Goal: Information Seeking & Learning: Learn about a topic

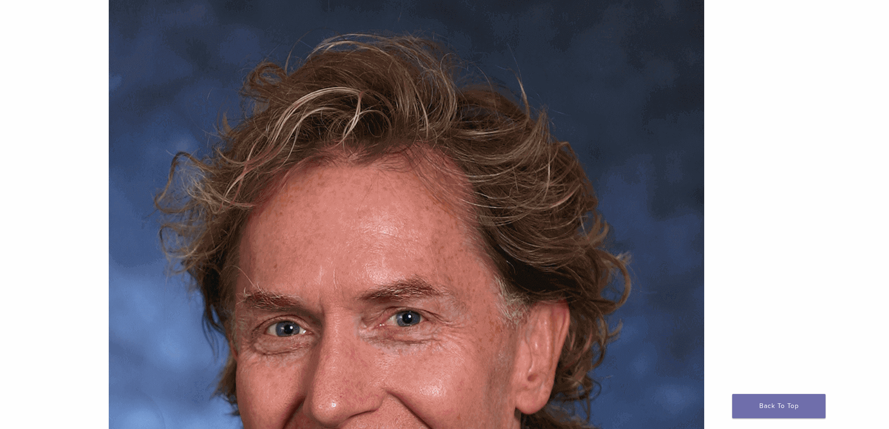
scroll to position [280, 0]
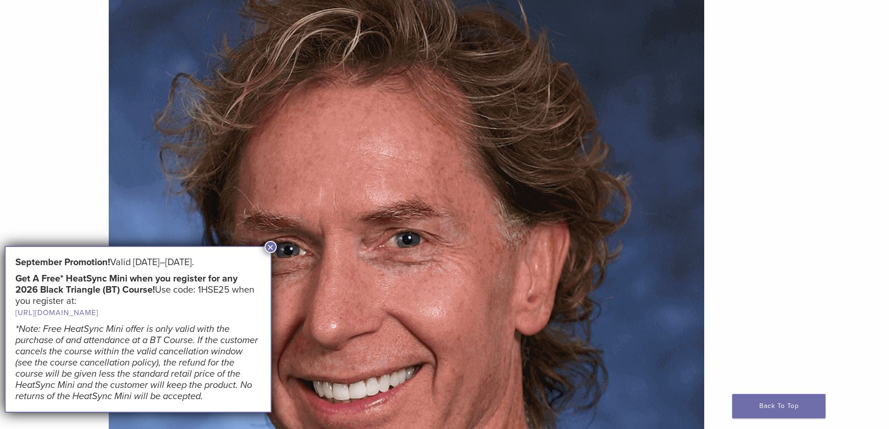
click at [274, 247] on button "×" at bounding box center [271, 247] width 12 height 12
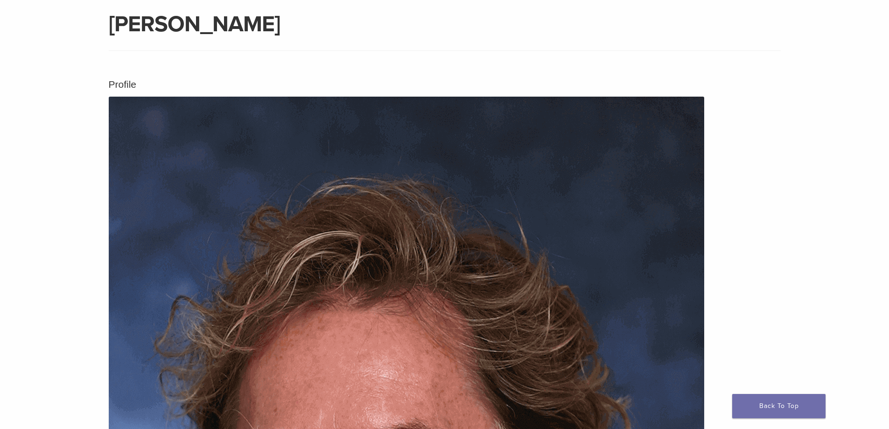
scroll to position [0, 0]
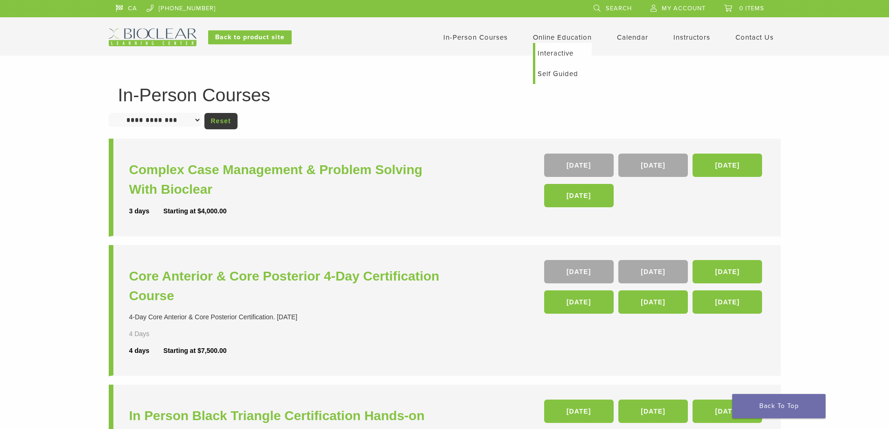
click at [556, 75] on link "Self Guided" at bounding box center [563, 73] width 56 height 21
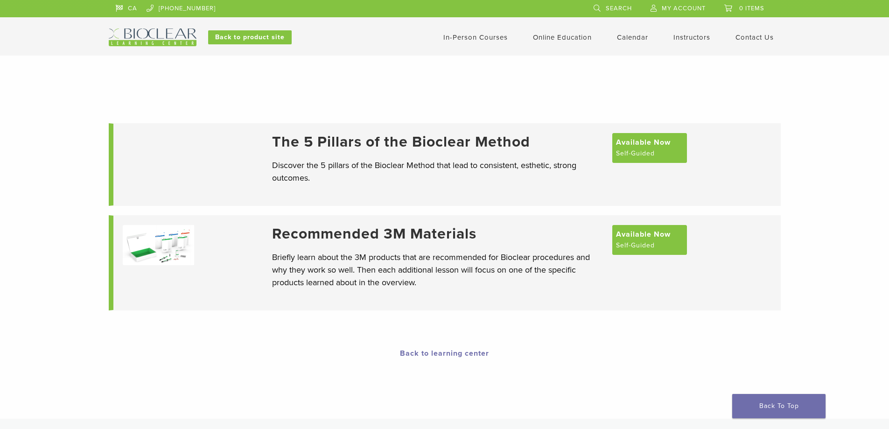
click at [377, 234] on h3 "Recommended 3M Materials" at bounding box center [437, 234] width 331 height 18
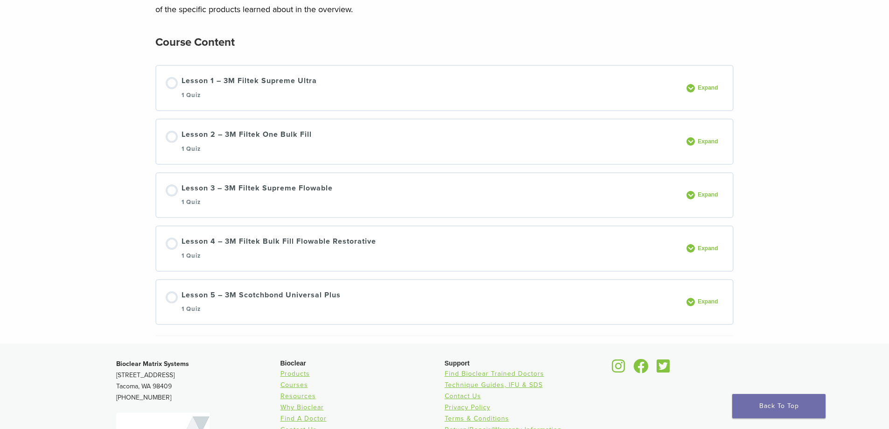
scroll to position [140, 0]
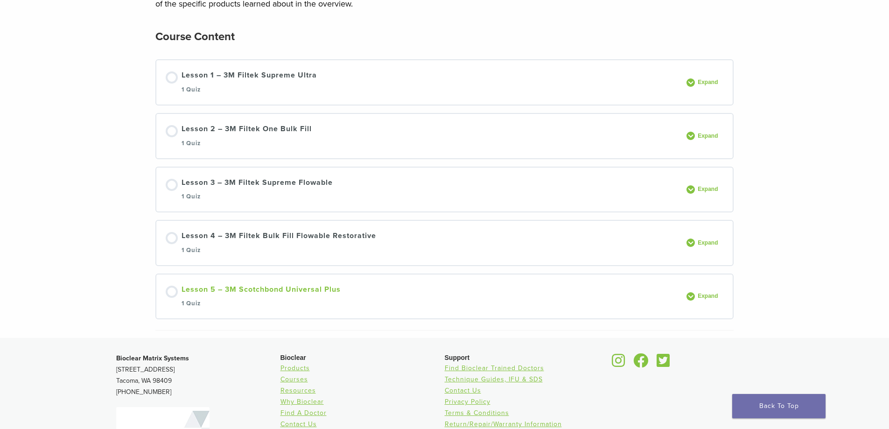
click at [173, 293] on div at bounding box center [172, 292] width 12 height 12
